Goal: Information Seeking & Learning: Learn about a topic

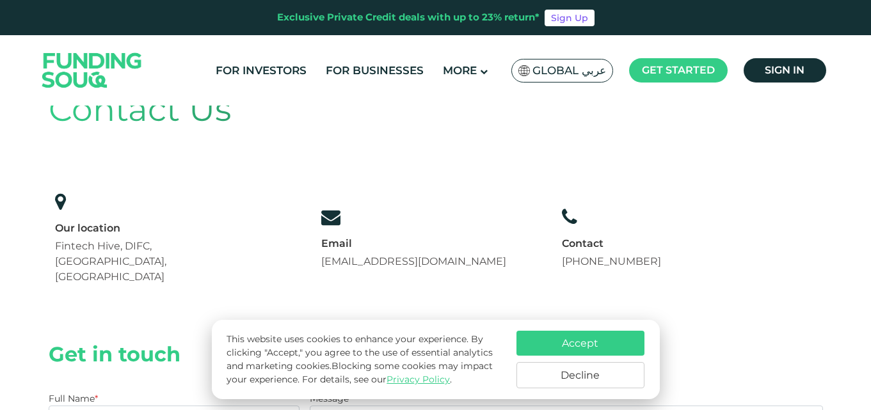
scroll to position [128, 0]
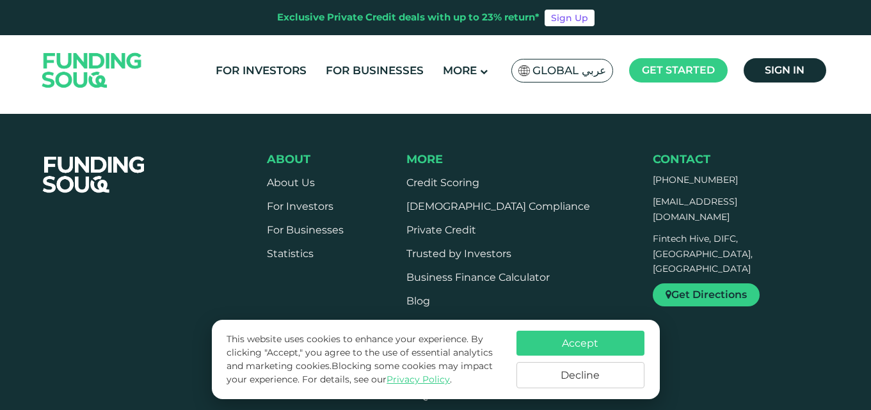
scroll to position [831, 0]
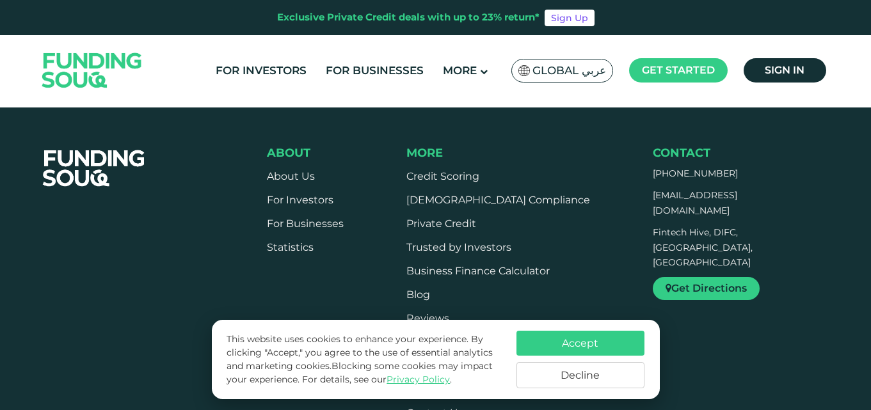
drag, startPoint x: 586, startPoint y: 345, endPoint x: 547, endPoint y: 332, distance: 41.3
click at [586, 345] on button "Accept" at bounding box center [580, 343] width 128 height 25
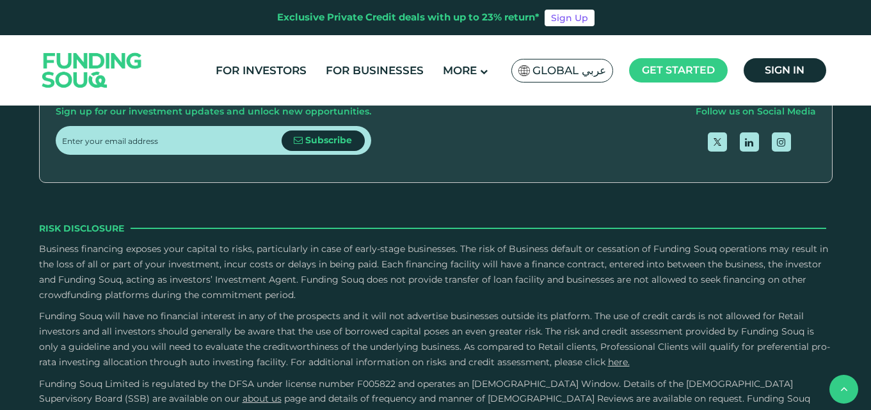
scroll to position [1279, 0]
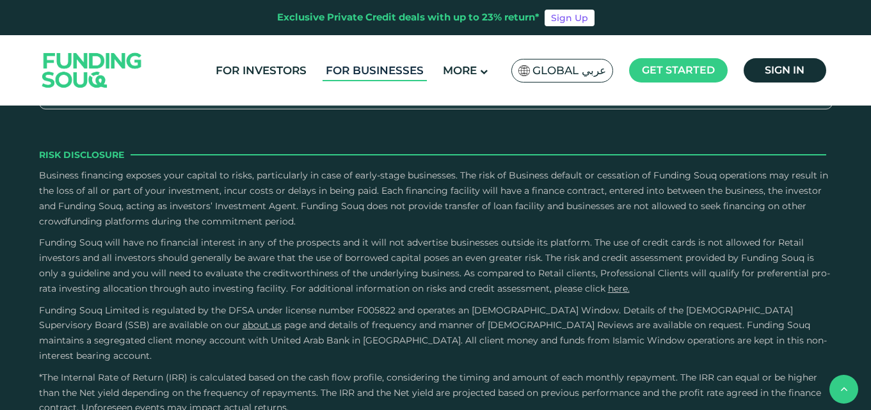
click at [366, 68] on link "For Businesses" at bounding box center [374, 70] width 104 height 21
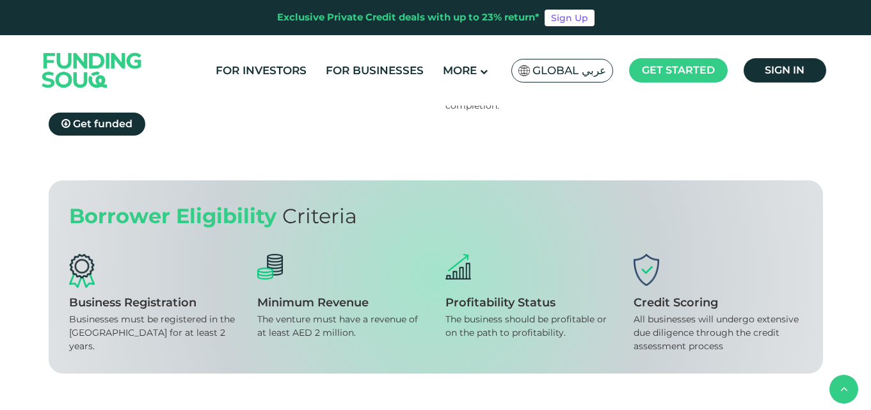
scroll to position [831, 0]
